Goal: Check status: Check status

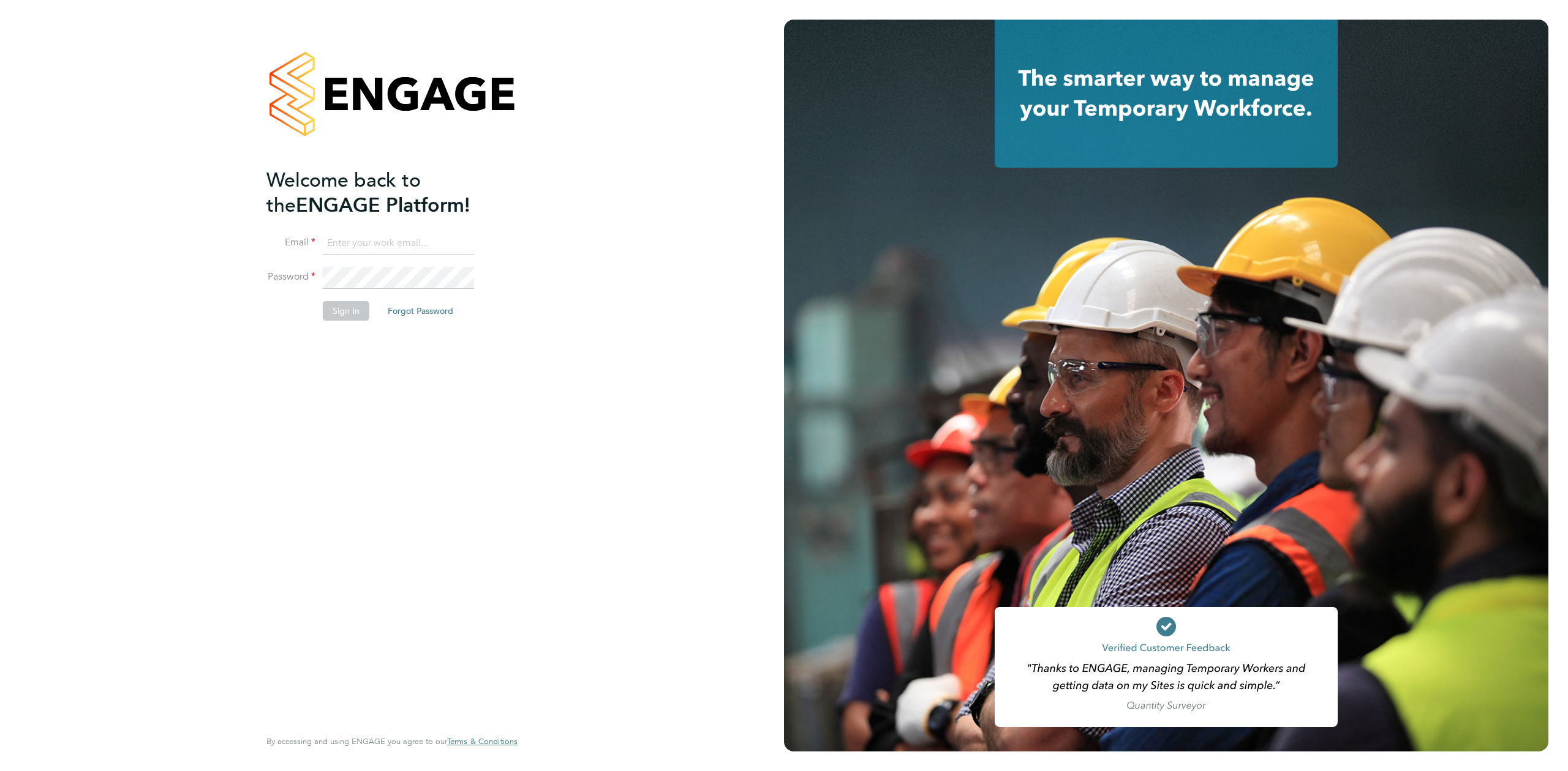
type input "[EMAIL_ADDRESS][DOMAIN_NAME]"
click at [339, 318] on button "Sign In" at bounding box center [345, 311] width 46 height 20
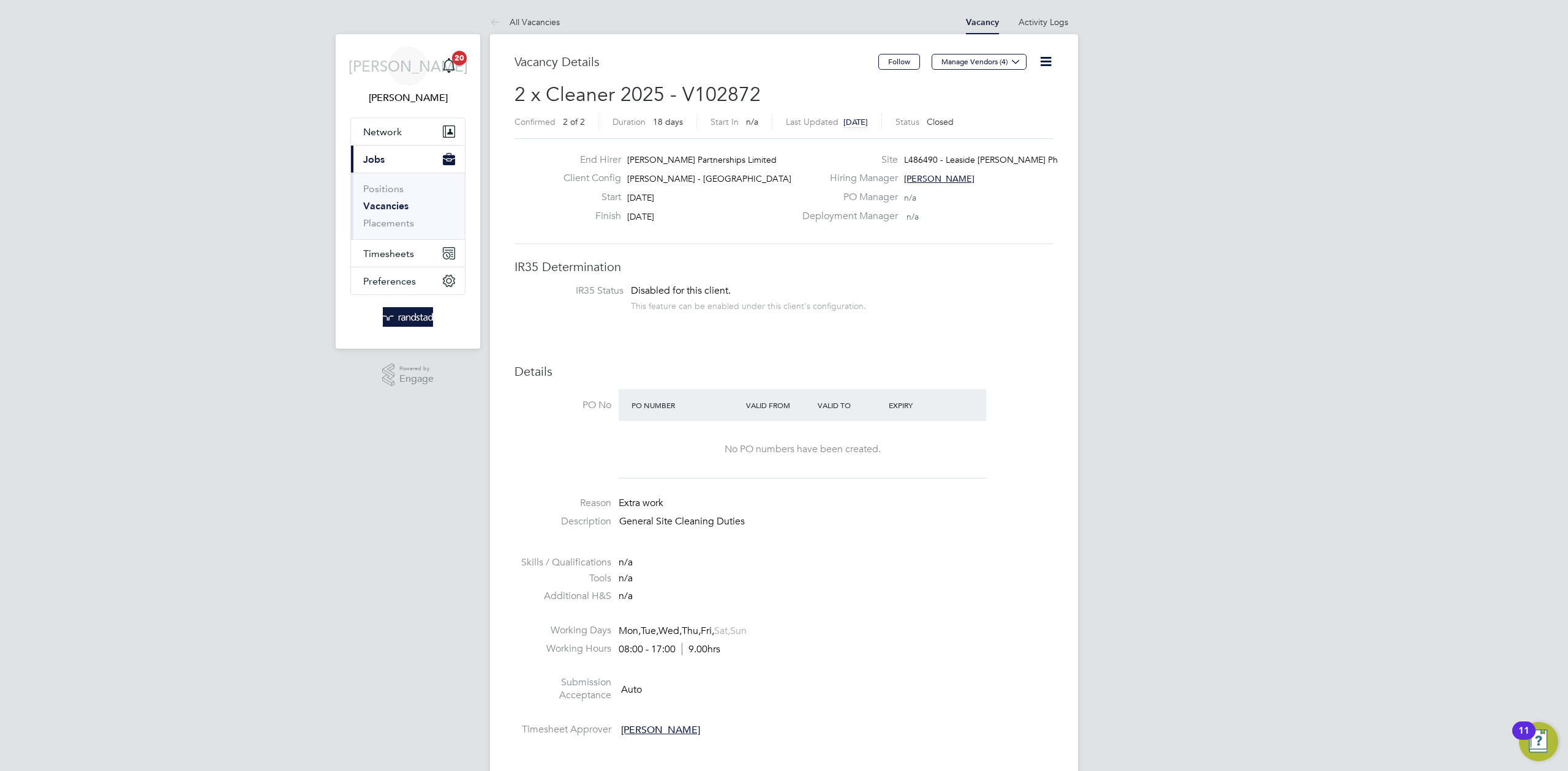
click at [393, 201] on link "Vacancies" at bounding box center [386, 206] width 45 height 12
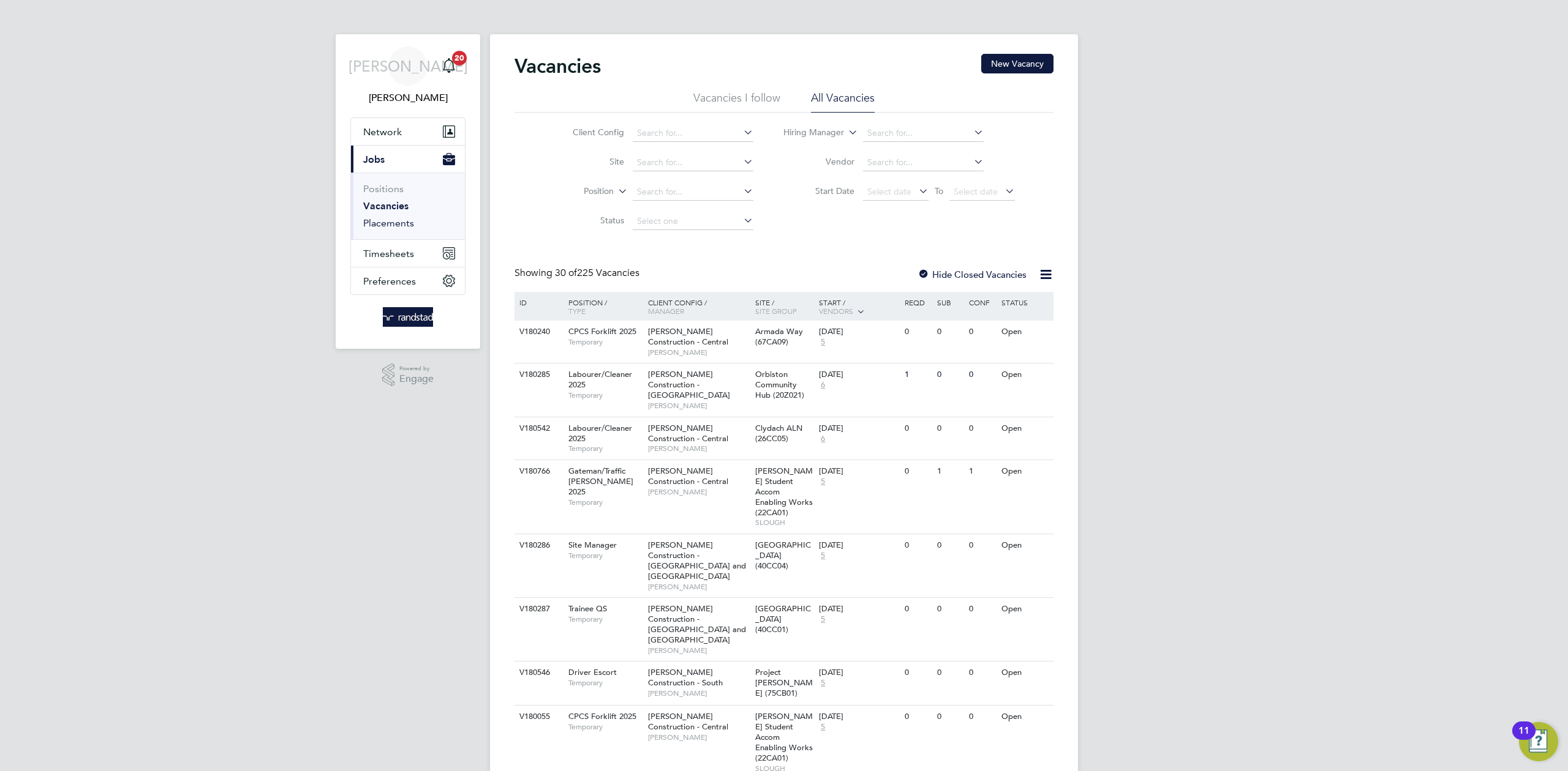
click at [381, 228] on link "Placements" at bounding box center [389, 223] width 51 height 12
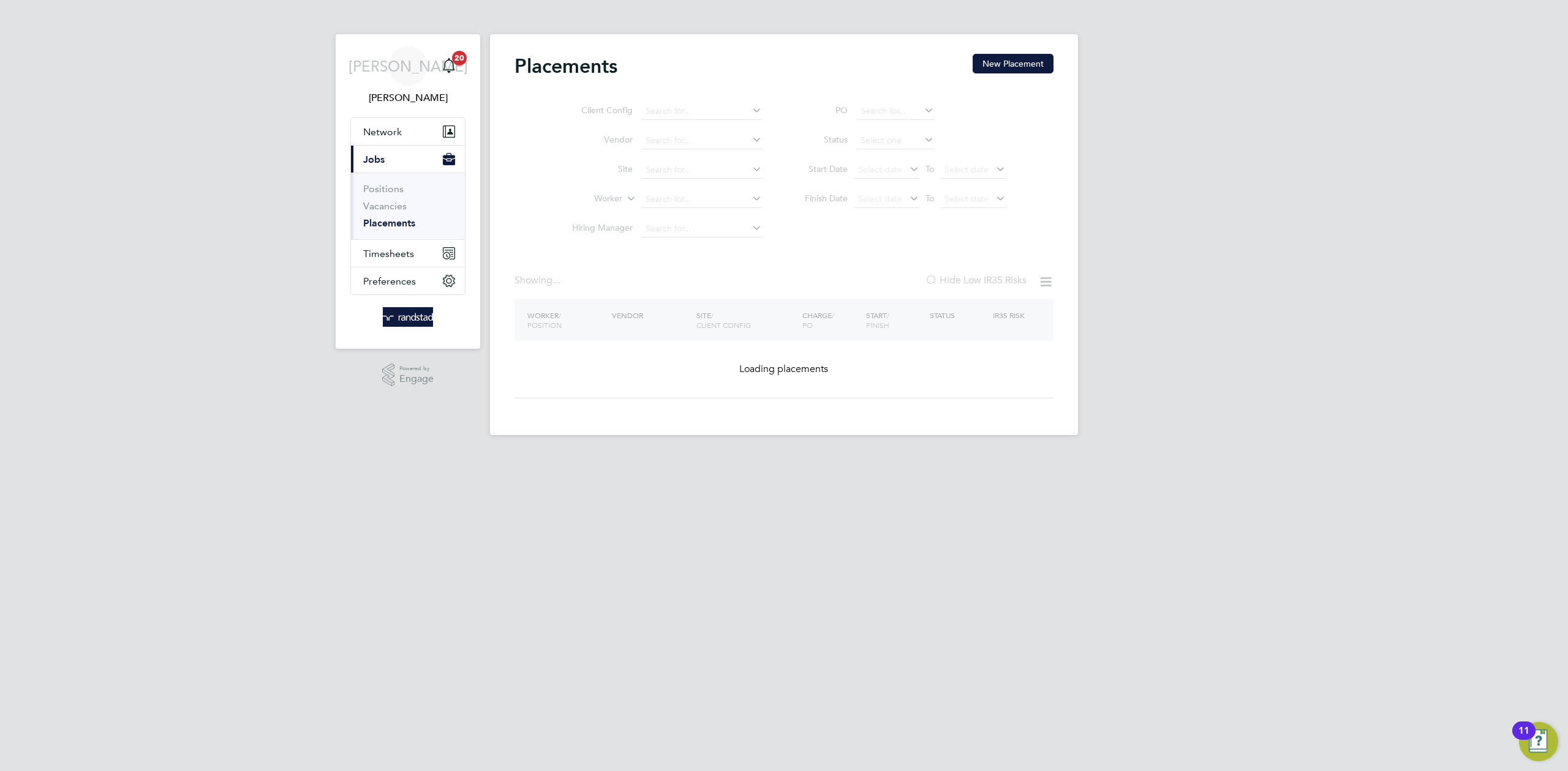
click at [669, 142] on ul "Client Config Vendor Site Worker Hiring Manager" at bounding box center [662, 170] width 230 height 147
click at [667, 138] on input at bounding box center [701, 140] width 121 height 17
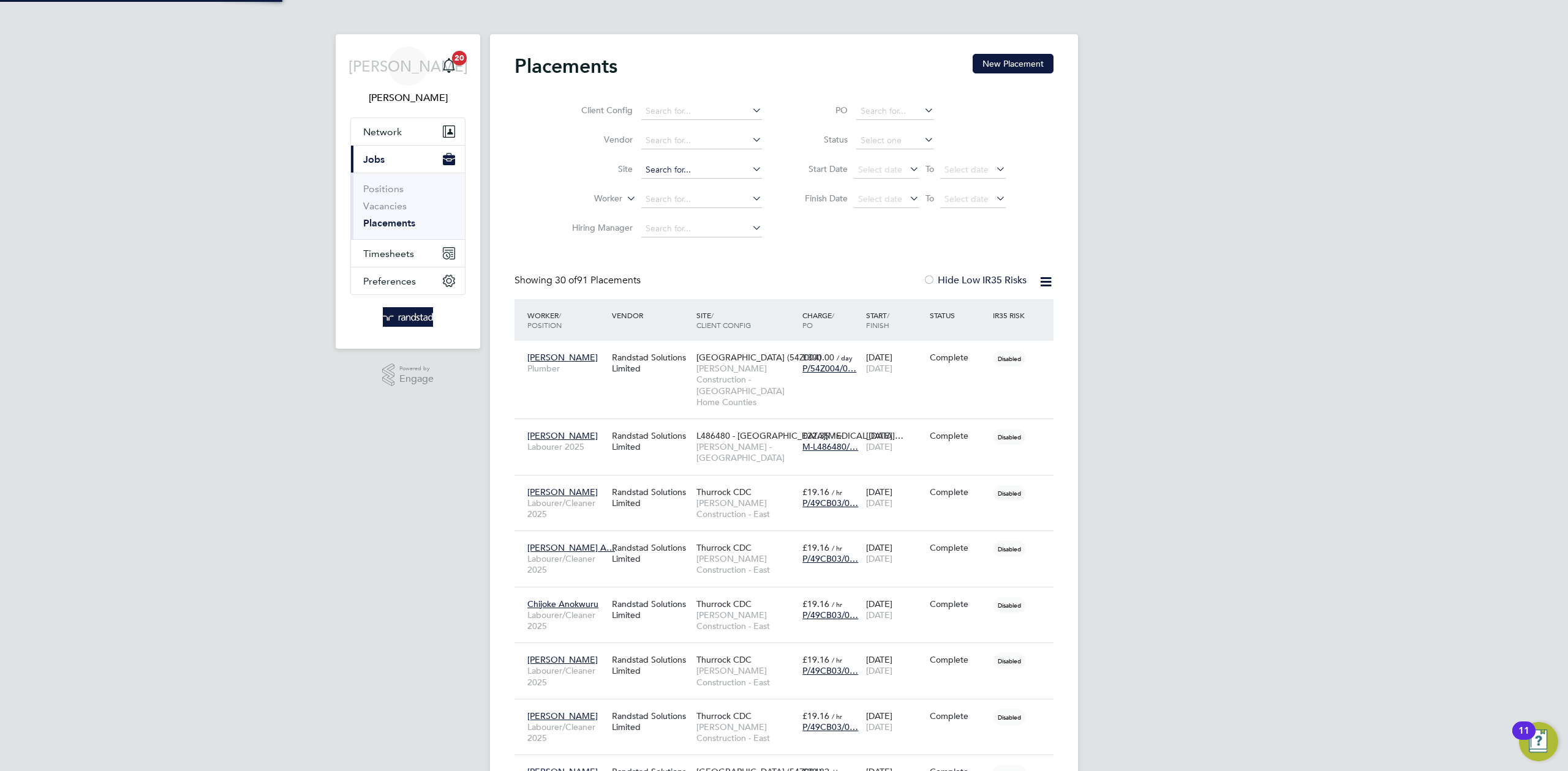
click at [664, 172] on input at bounding box center [701, 169] width 121 height 17
click at [673, 192] on li "Loading data" at bounding box center [702, 186] width 122 height 16
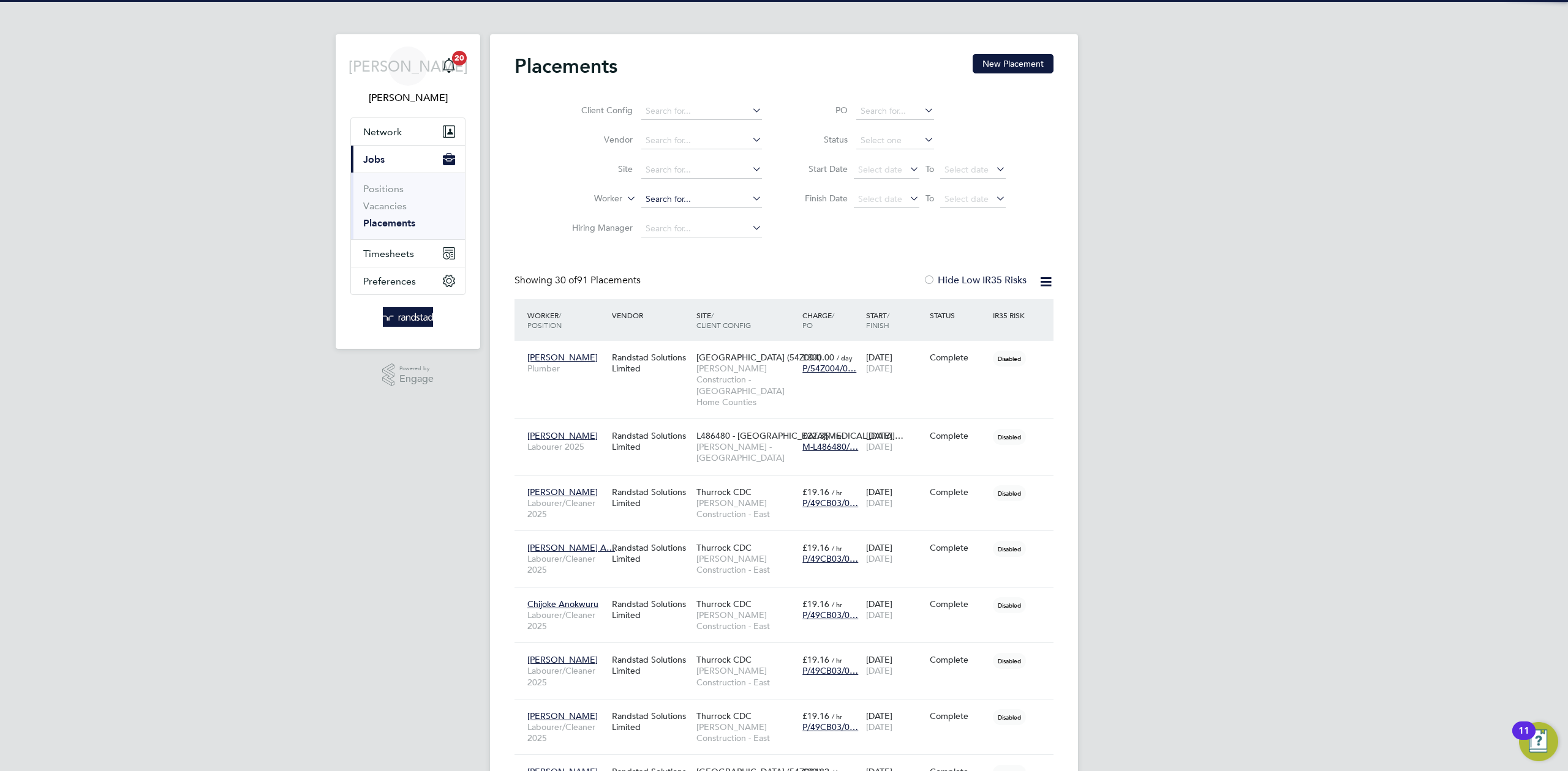
click at [677, 192] on input at bounding box center [701, 199] width 121 height 17
click at [694, 212] on li "[PERSON_NAME] So khi" at bounding box center [702, 216] width 122 height 17
type input "[PERSON_NAME]"
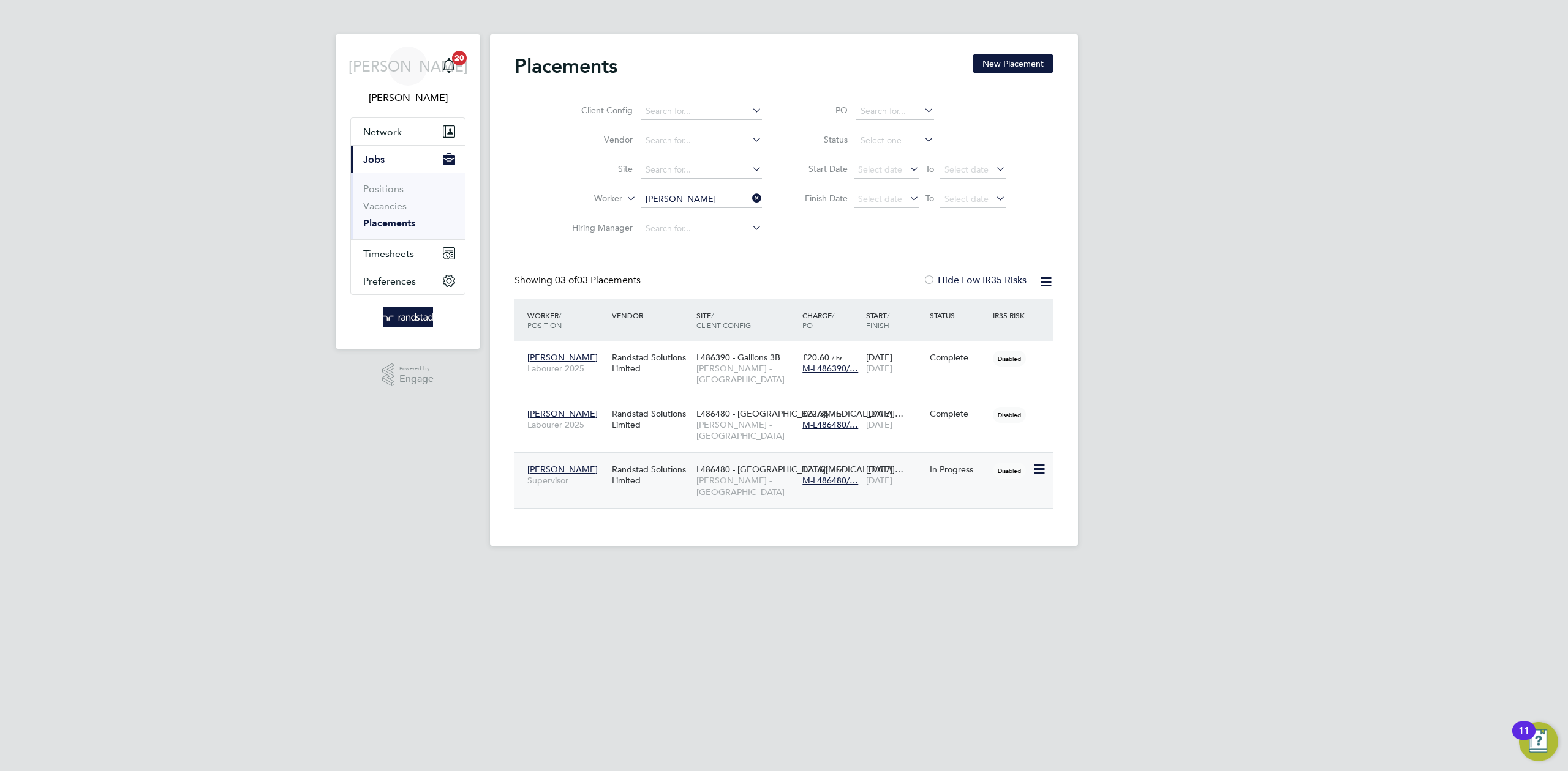
click at [558, 464] on span "[PERSON_NAME]" at bounding box center [563, 469] width 71 height 11
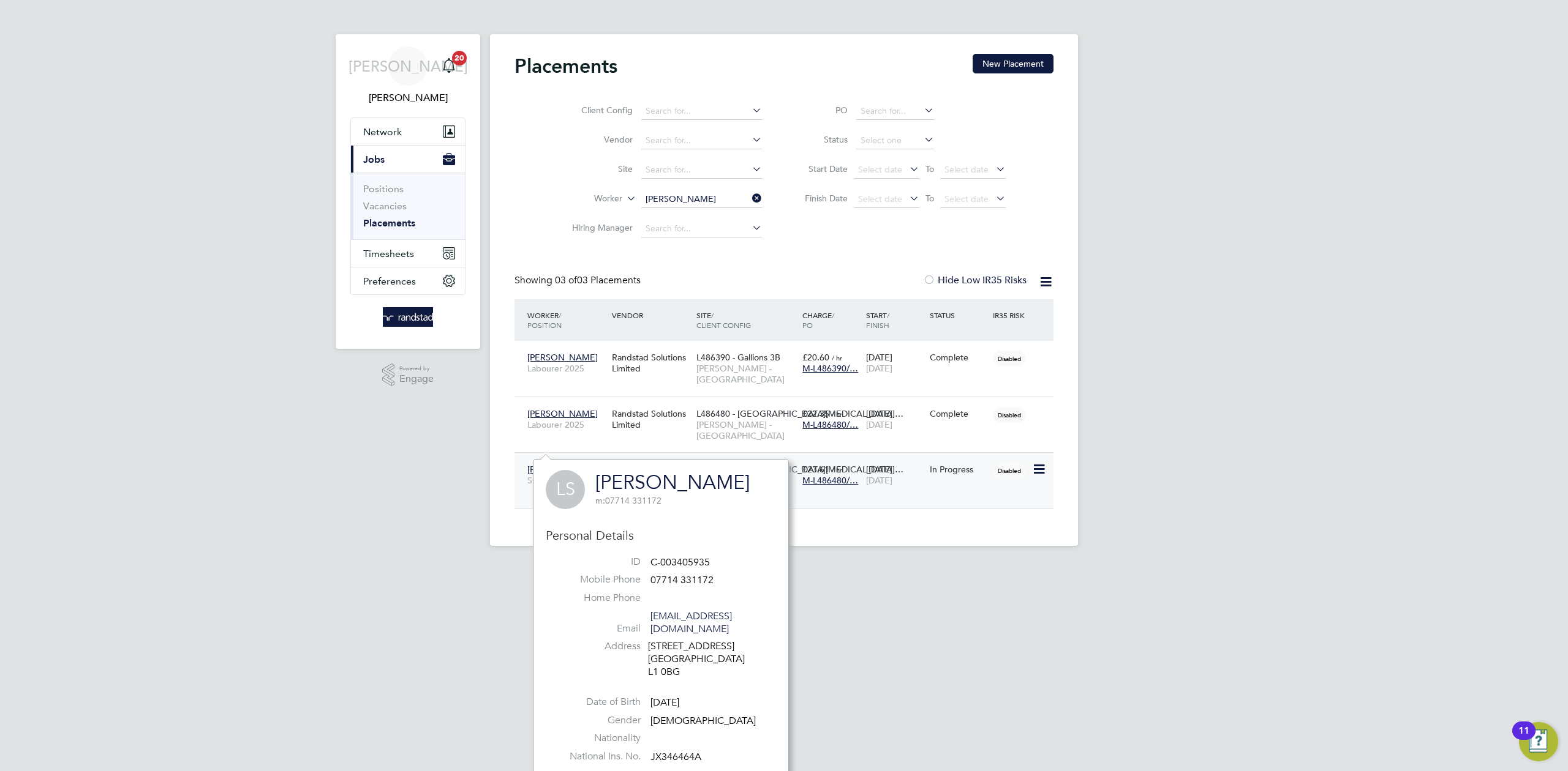
click at [651, 458] on div "Randstad Solutions Limited" at bounding box center [651, 474] width 84 height 34
